Goal: Information Seeking & Learning: Find specific fact

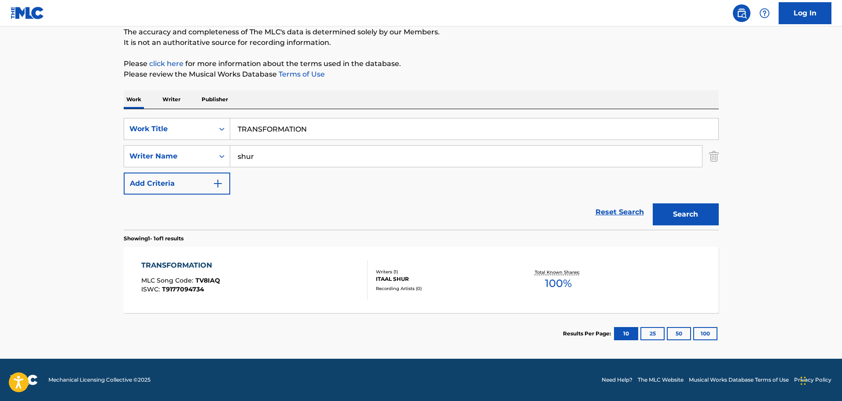
click at [271, 127] on input "TRANSFORMATION" at bounding box center [474, 128] width 488 height 21
paste input "UP ALL NIGHT"
click at [684, 212] on button "Search" at bounding box center [685, 214] width 66 height 22
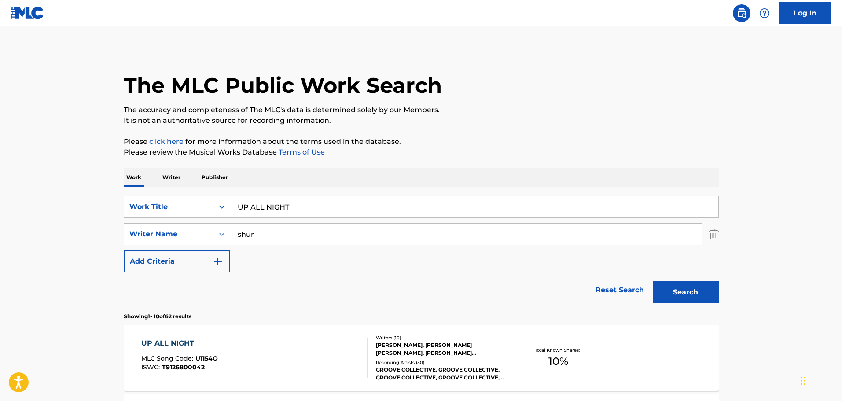
click at [255, 203] on input "UP ALL NIGHT" at bounding box center [474, 206] width 488 height 21
paste input "SE WHAT I GO"
click at [697, 286] on button "Search" at bounding box center [685, 292] width 66 height 22
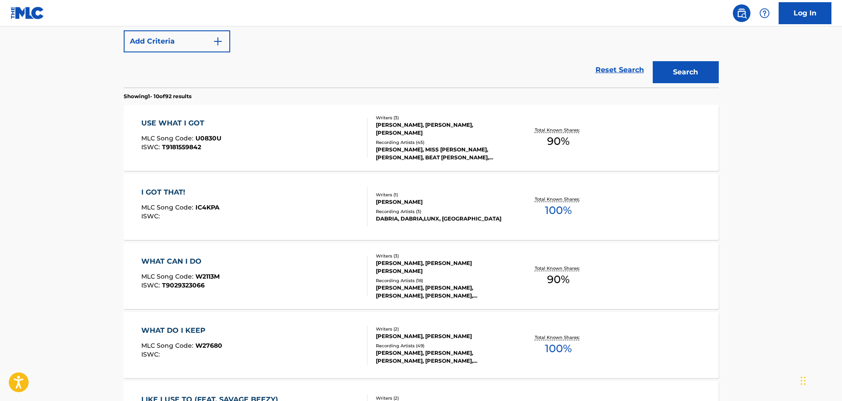
scroll to position [44, 0]
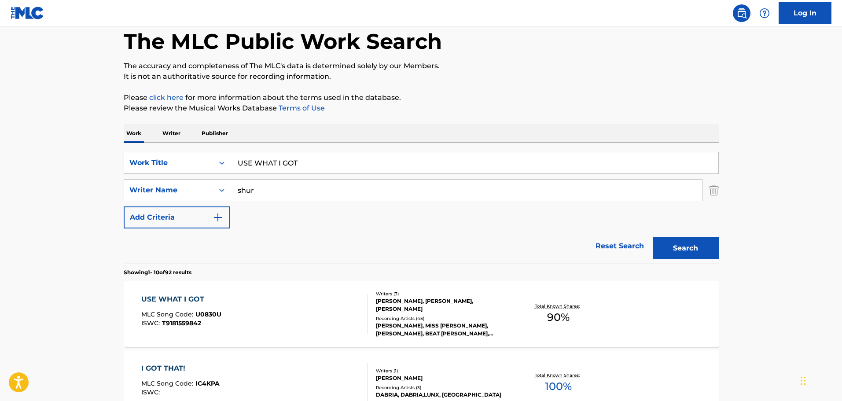
click at [260, 160] on input "USE WHAT I GOT" at bounding box center [474, 162] width 488 height 21
paste input "VAVA VOOM"
click at [668, 248] on button "Search" at bounding box center [685, 248] width 66 height 22
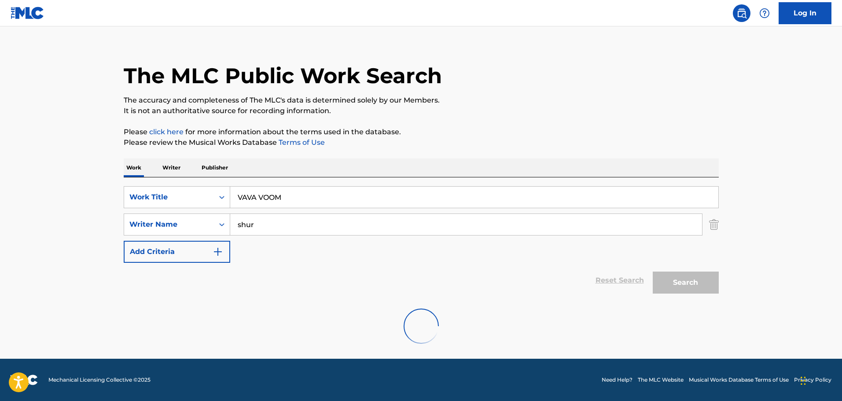
scroll to position [0, 0]
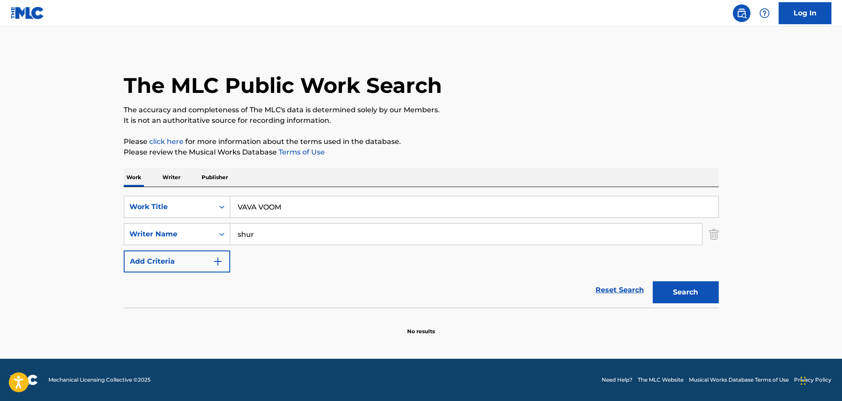
click at [266, 207] on input "VAVA VOOM" at bounding box center [474, 206] width 488 height 21
click at [265, 206] on input "VAVA VOOM" at bounding box center [474, 206] width 488 height 21
paste input "[PERSON_NAME] A NACER"
click at [680, 292] on button "Search" at bounding box center [685, 292] width 66 height 22
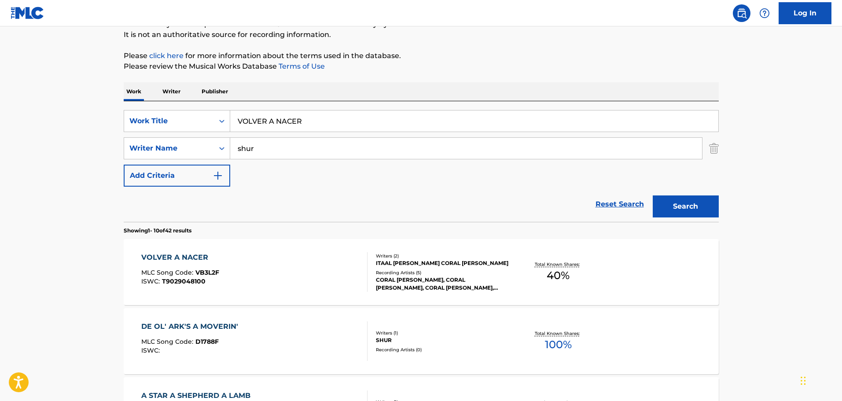
scroll to position [176, 0]
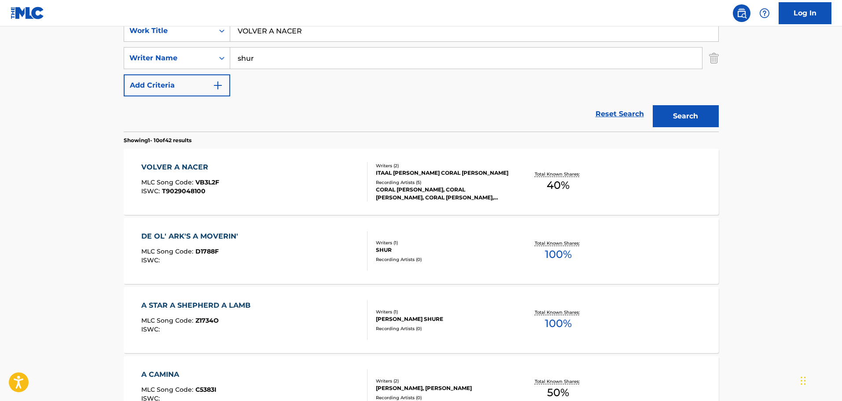
click at [282, 32] on input "VOLVER A NACER" at bounding box center [474, 30] width 488 height 21
paste input "WEAK"
type input "WEAK"
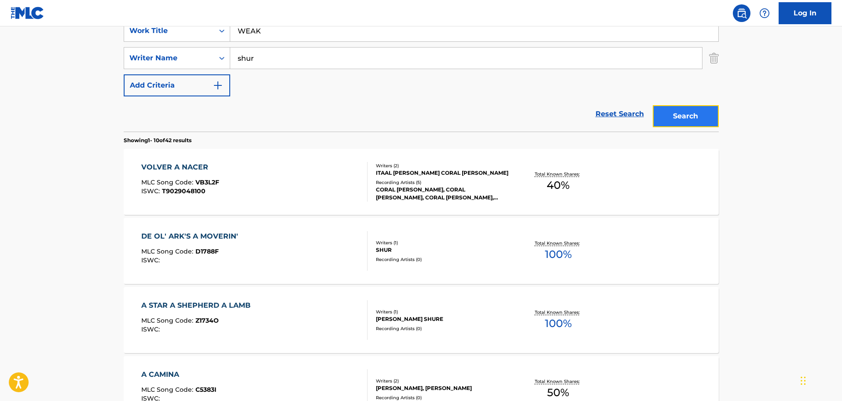
click at [692, 110] on button "Search" at bounding box center [685, 116] width 66 height 22
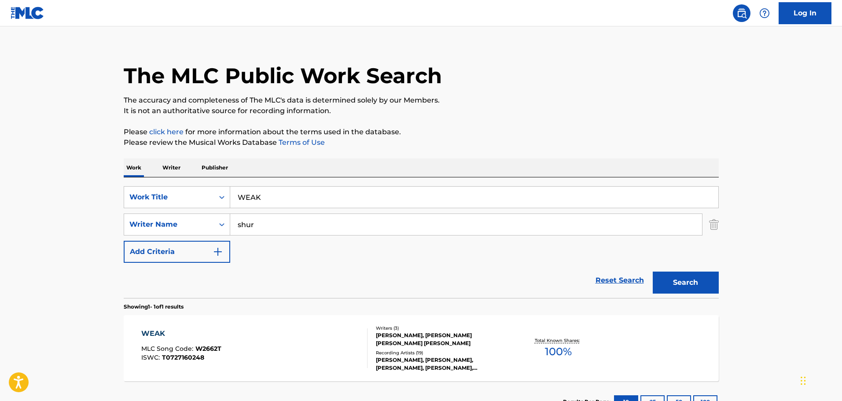
scroll to position [78, 0]
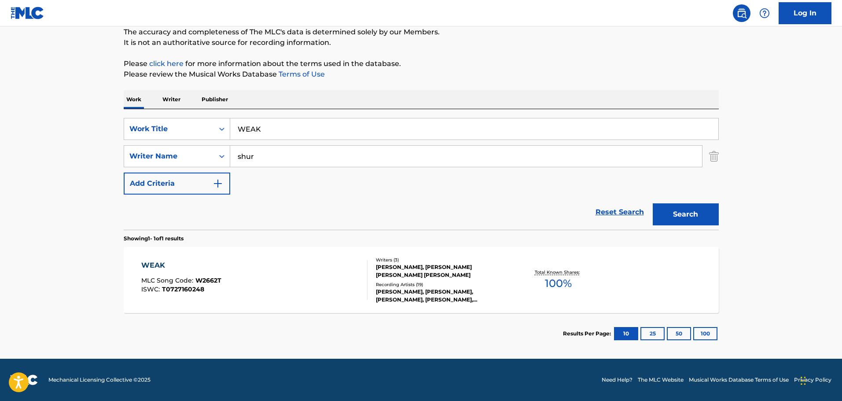
click at [198, 253] on div "WEAK MLC Song Code : W2662T ISWC : T0727160248 Writers ( 3 ) [PERSON_NAME], [PE…" at bounding box center [421, 280] width 595 height 66
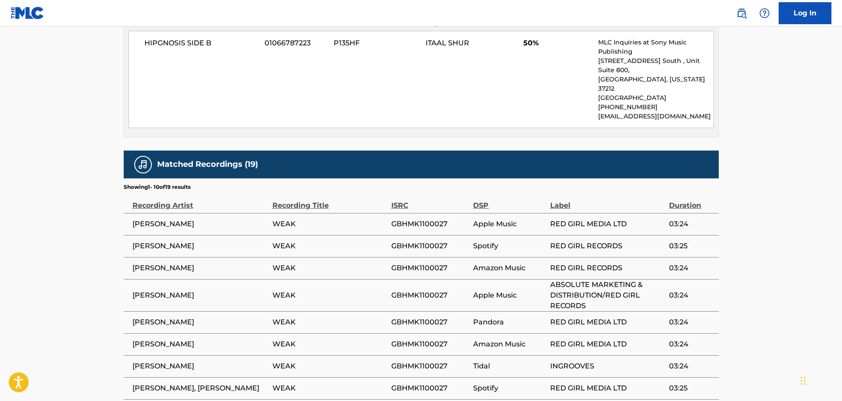
scroll to position [674, 0]
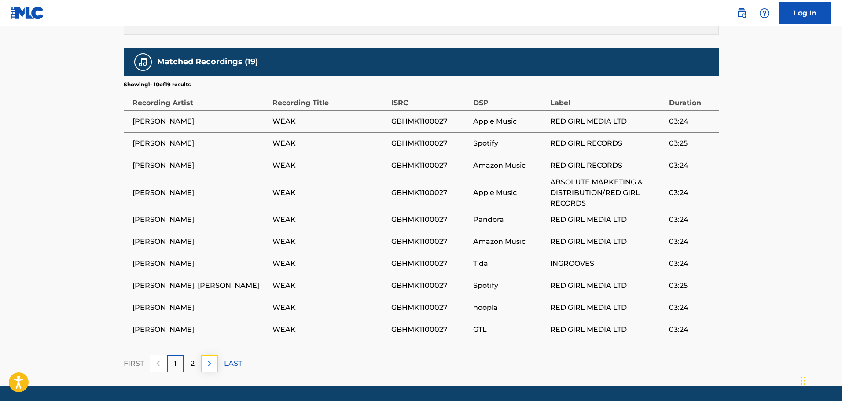
click at [209, 358] on img at bounding box center [209, 363] width 11 height 11
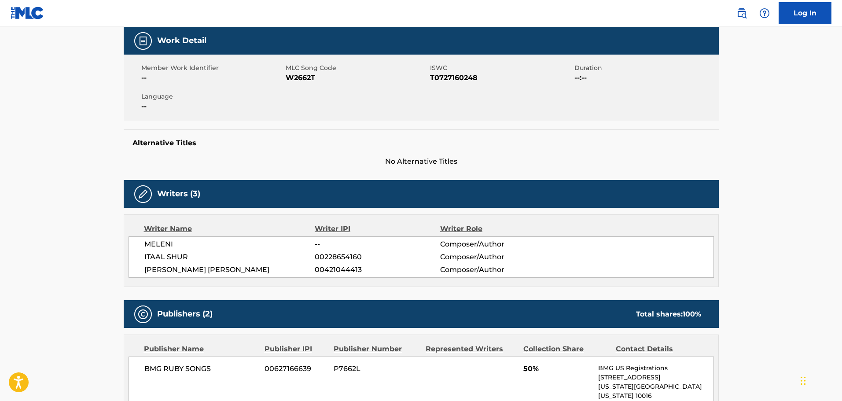
scroll to position [0, 0]
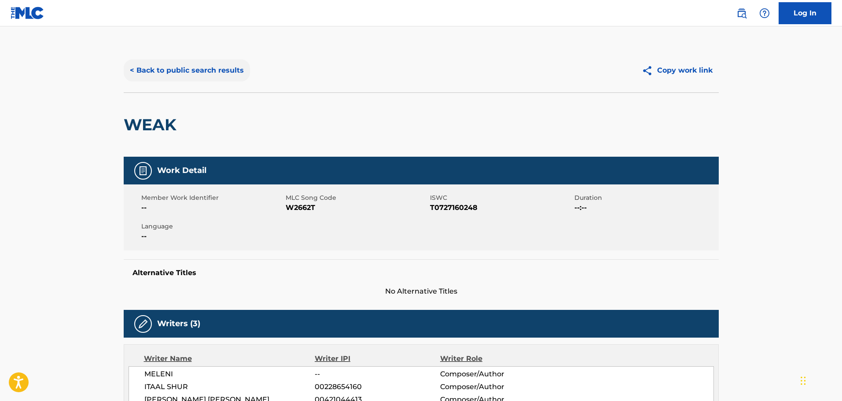
click at [202, 66] on button "< Back to public search results" at bounding box center [187, 70] width 126 height 22
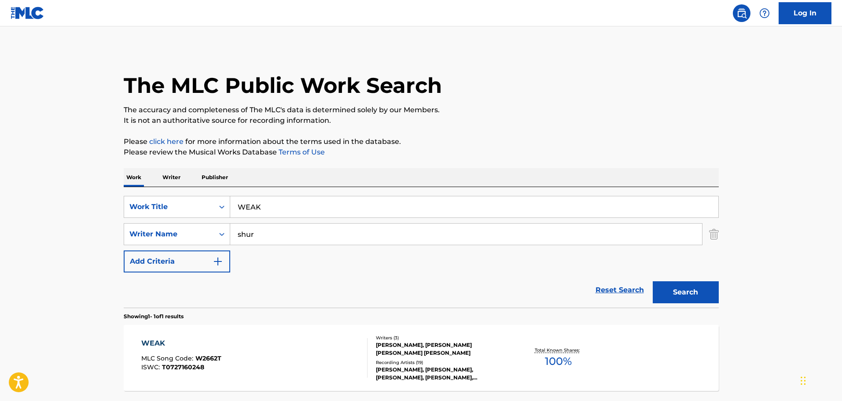
scroll to position [28, 0]
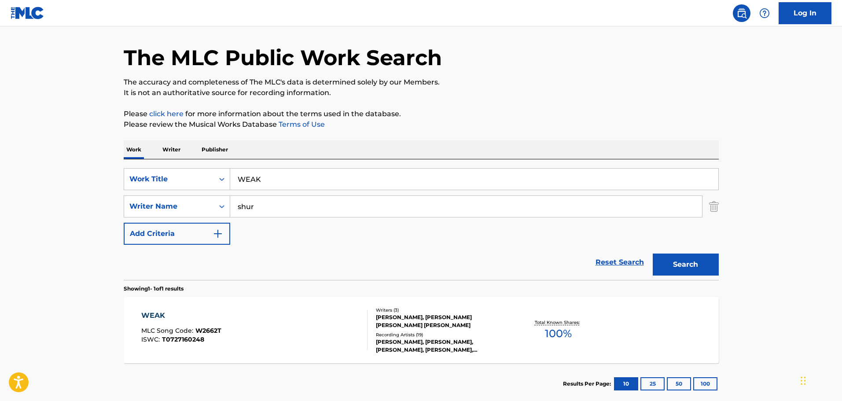
click at [250, 180] on input "WEAK" at bounding box center [474, 178] width 488 height 21
paste input "HAT ABOUT ME"
click at [677, 266] on button "Search" at bounding box center [685, 264] width 66 height 22
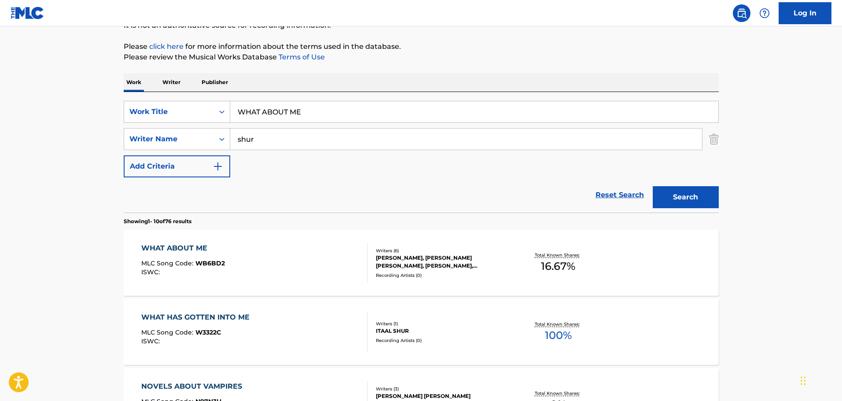
scroll to position [160, 0]
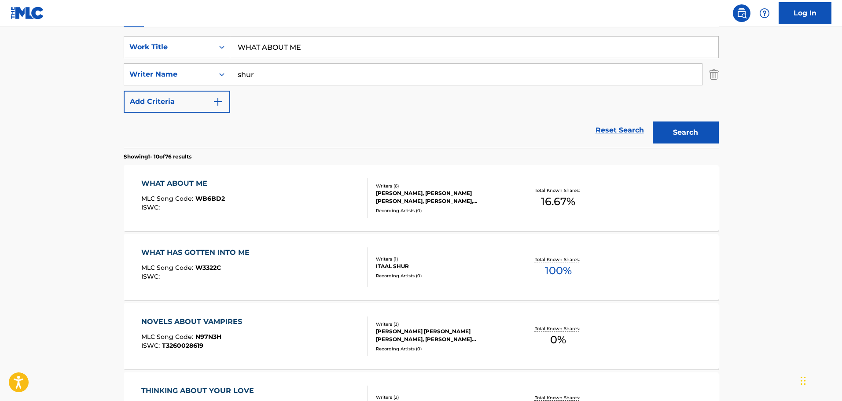
click at [267, 48] on input "WHAT ABOUT ME" at bounding box center [474, 47] width 488 height 21
paste input "CAN I DO"
click at [686, 128] on button "Search" at bounding box center [685, 132] width 66 height 22
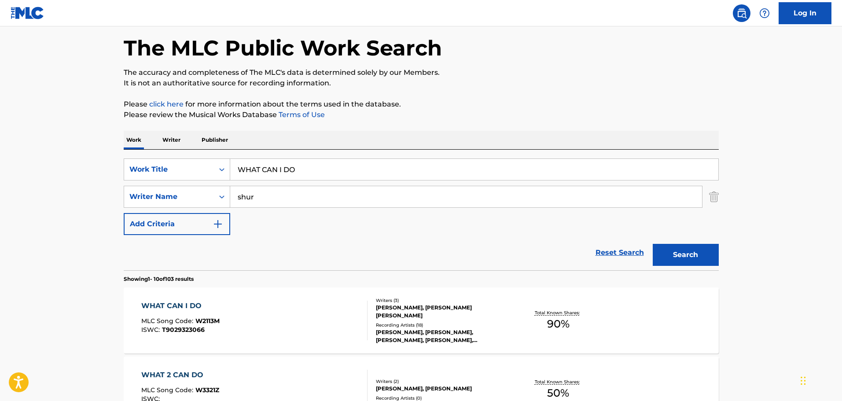
scroll to position [0, 0]
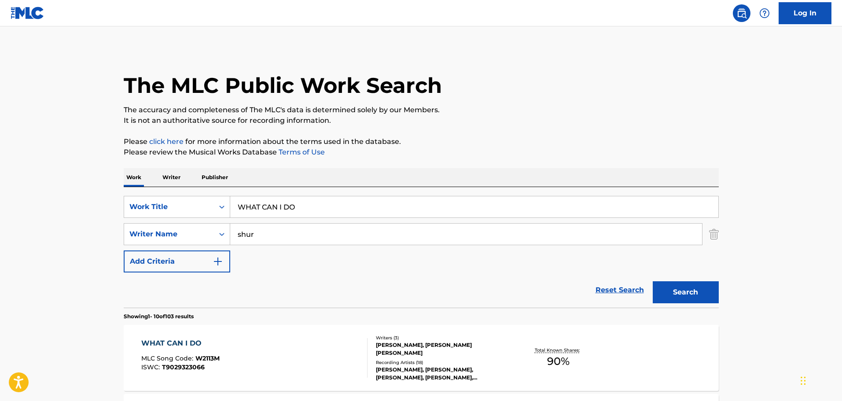
click at [263, 205] on input "WHAT CAN I DO" at bounding box center [474, 206] width 488 height 21
paste input "CHUGOT"
click at [671, 293] on button "Search" at bounding box center [685, 292] width 66 height 22
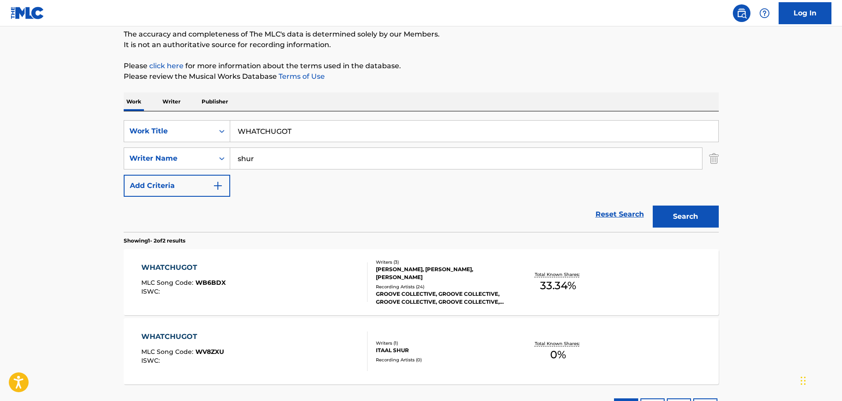
scroll to position [147, 0]
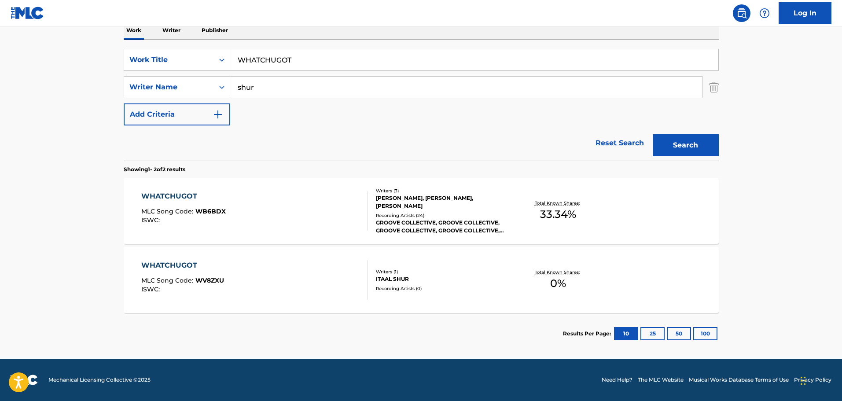
click at [279, 59] on input "WHATCHUGOT" at bounding box center [474, 59] width 488 height 21
paste input "what's your sign [PERSON_NAME]"
click at [309, 62] on input "what's your sign [PERSON_NAME]" at bounding box center [474, 59] width 488 height 21
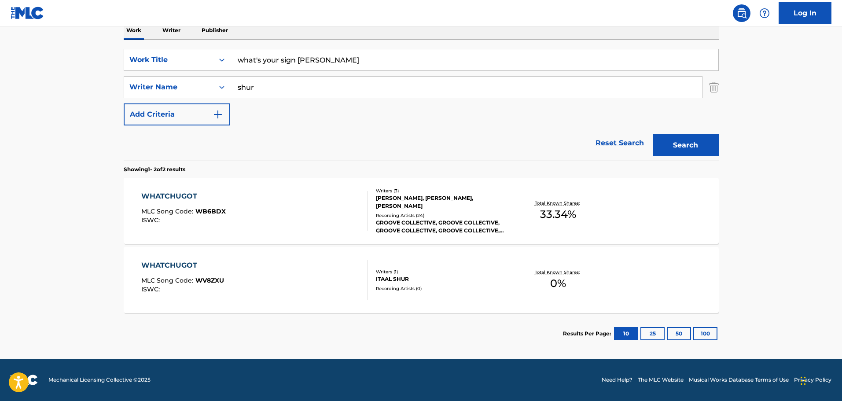
click at [309, 62] on input "what's your sign [PERSON_NAME]" at bounding box center [474, 59] width 488 height 21
type input "what's your sign"
click at [693, 139] on button "Search" at bounding box center [685, 145] width 66 height 22
